Goal: Task Accomplishment & Management: Manage account settings

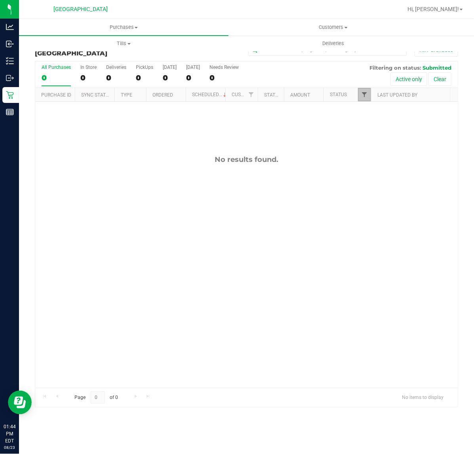
click at [367, 96] on span "Filter" at bounding box center [364, 94] width 6 height 6
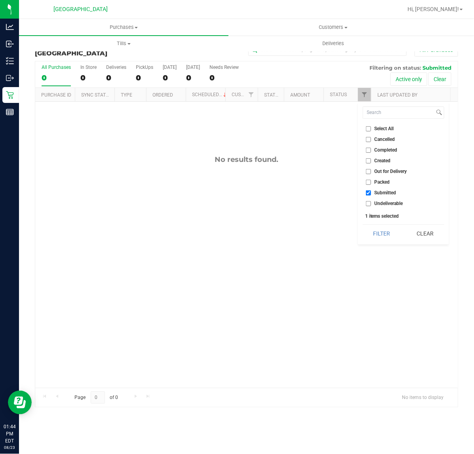
click at [384, 155] on ul "Select All Cancelled Completed Created Out for Delivery Packed Submitted Undeli…" at bounding box center [404, 166] width 82 height 83
click at [383, 160] on span "Created" at bounding box center [382, 160] width 16 height 5
click at [371, 160] on input "Created" at bounding box center [368, 160] width 5 height 5
checkbox input "true"
click at [380, 233] on button "Filter" at bounding box center [382, 233] width 38 height 17
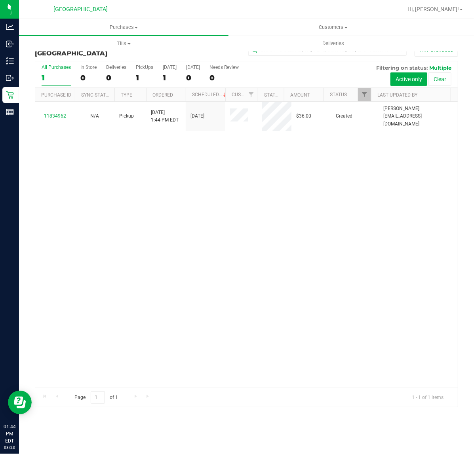
click at [369, 226] on div "11834962 N/A Pickup [DATE] 1:44 PM EDT 8/23/2025 $36.00 Created [PERSON_NAME][E…" at bounding box center [246, 245] width 422 height 286
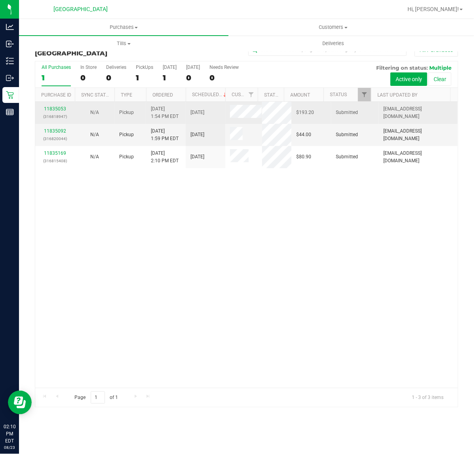
click at [44, 110] on div "11835053 (316818947)" at bounding box center [55, 112] width 30 height 15
click at [50, 108] on link "11835053" at bounding box center [55, 109] width 22 height 6
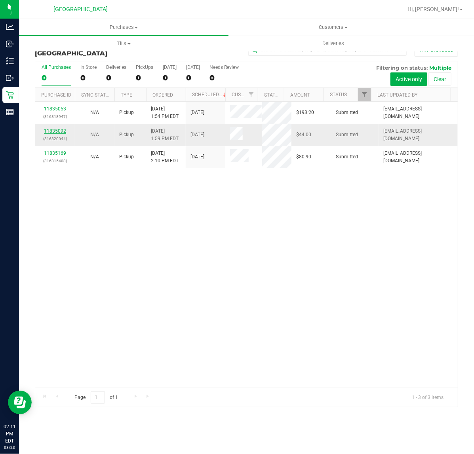
click at [64, 131] on link "11835092" at bounding box center [55, 131] width 22 height 6
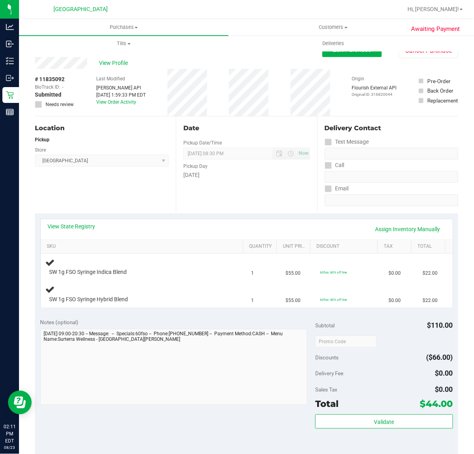
click at [270, 200] on div "Date Pickup Date/Time [DATE] Now [DATE] 08:30 PM Now Pickup Day [DATE]" at bounding box center [246, 164] width 141 height 97
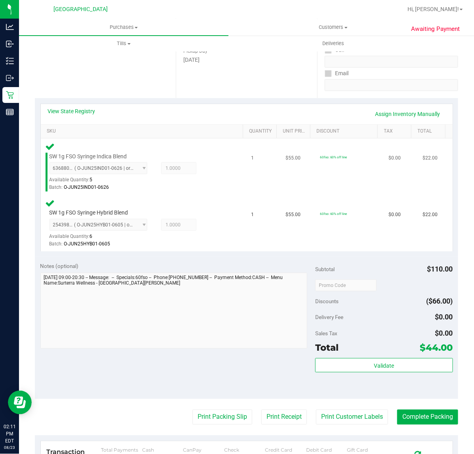
scroll to position [198, 0]
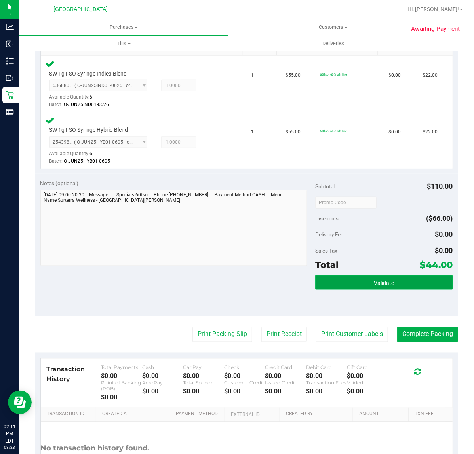
click at [399, 279] on button "Validate" at bounding box center [383, 282] width 137 height 14
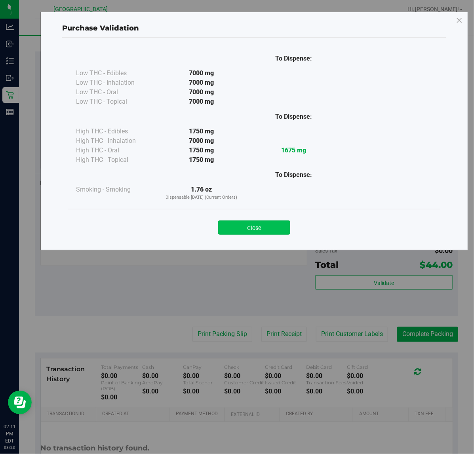
click at [273, 220] on button "Close" at bounding box center [254, 227] width 72 height 14
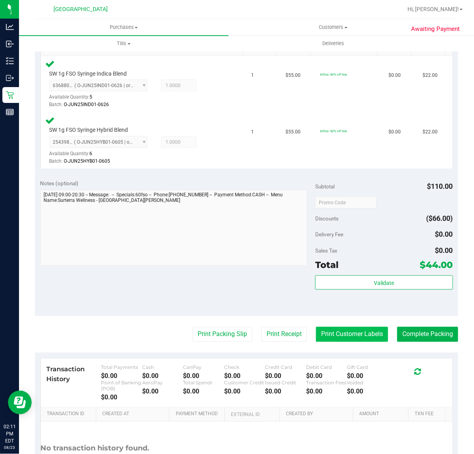
click at [369, 332] on button "Print Customer Labels" at bounding box center [352, 334] width 72 height 15
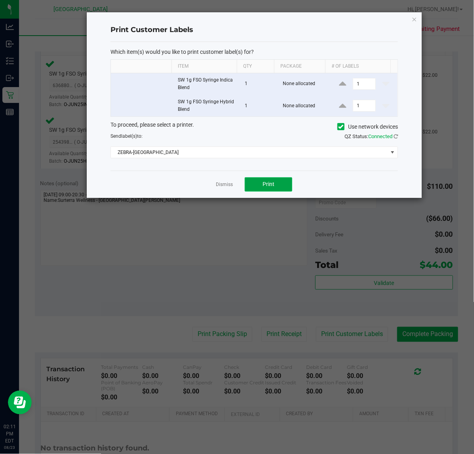
click at [277, 184] on button "Print" at bounding box center [268, 184] width 47 height 14
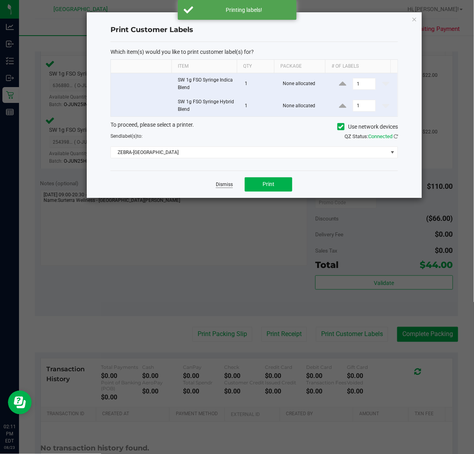
click at [221, 184] on link "Dismiss" at bounding box center [224, 184] width 17 height 7
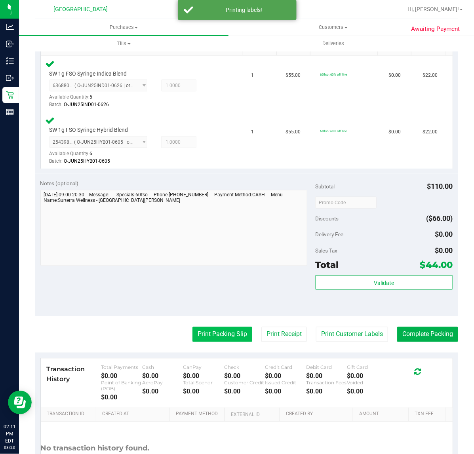
click at [234, 330] on button "Print Packing Slip" at bounding box center [222, 334] width 60 height 15
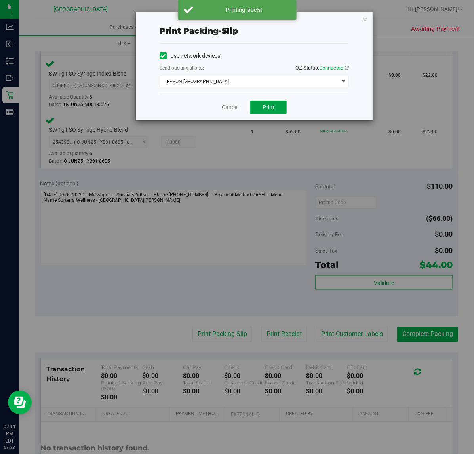
click at [266, 110] on span "Print" at bounding box center [268, 107] width 12 height 6
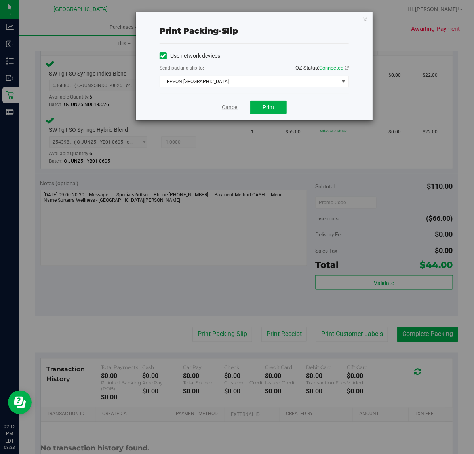
click at [228, 105] on link "Cancel" at bounding box center [230, 107] width 17 height 8
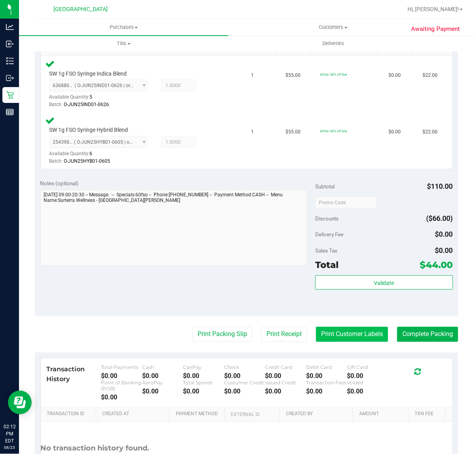
click at [347, 340] on button "Print Customer Labels" at bounding box center [352, 334] width 72 height 15
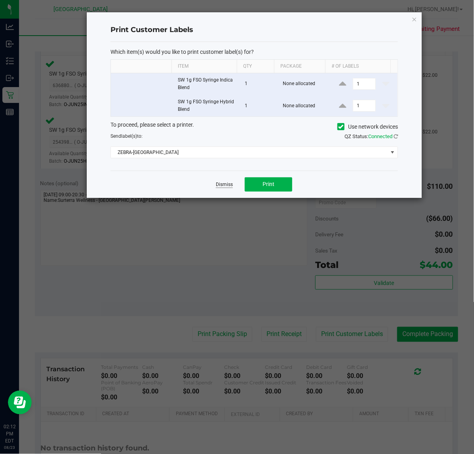
drag, startPoint x: 218, startPoint y: 191, endPoint x: 224, endPoint y: 188, distance: 7.3
click at [219, 191] on div "Dismiss Print" at bounding box center [253, 184] width 287 height 27
click at [226, 186] on link "Dismiss" at bounding box center [224, 184] width 17 height 7
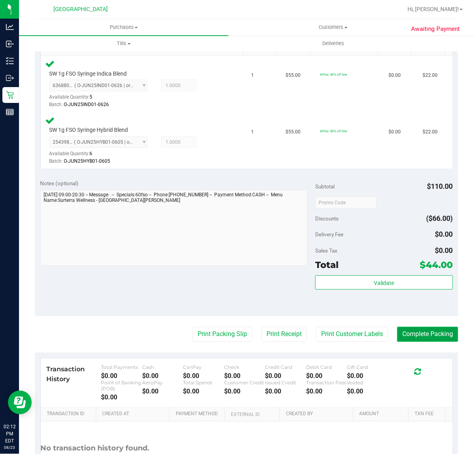
click at [402, 331] on button "Complete Packing" at bounding box center [427, 334] width 61 height 15
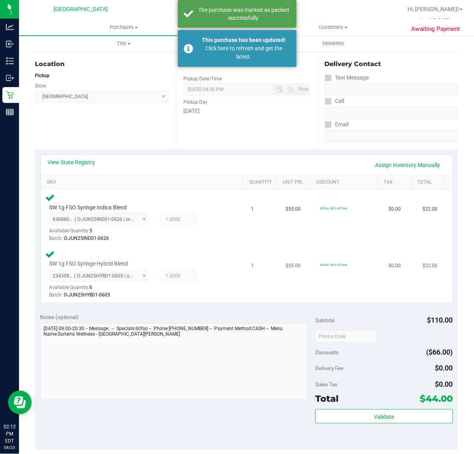
scroll to position [0, 0]
